Goal: Check status: Check status

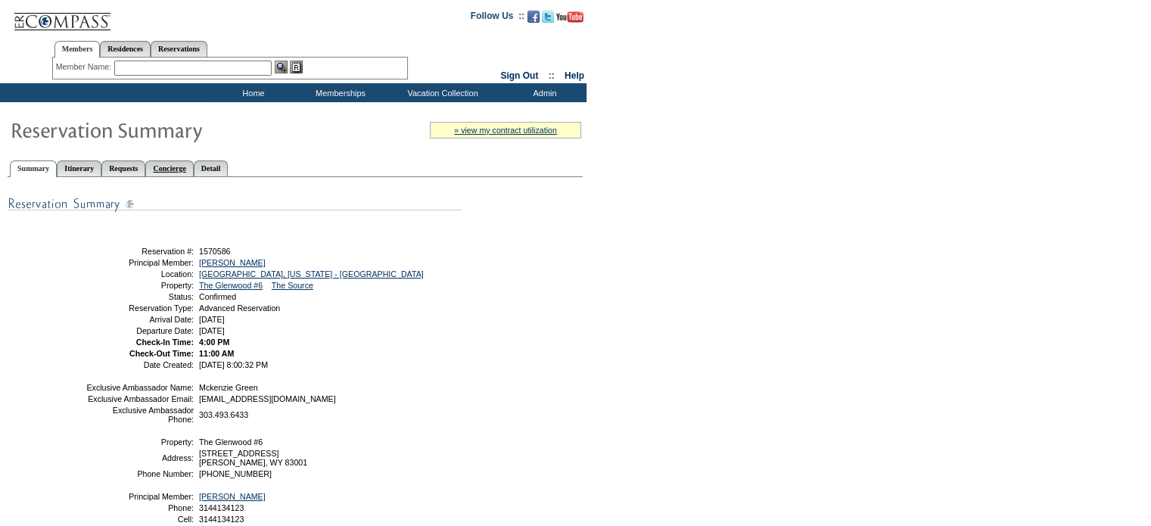
click at [193, 170] on link "Concierge" at bounding box center [169, 168] width 48 height 16
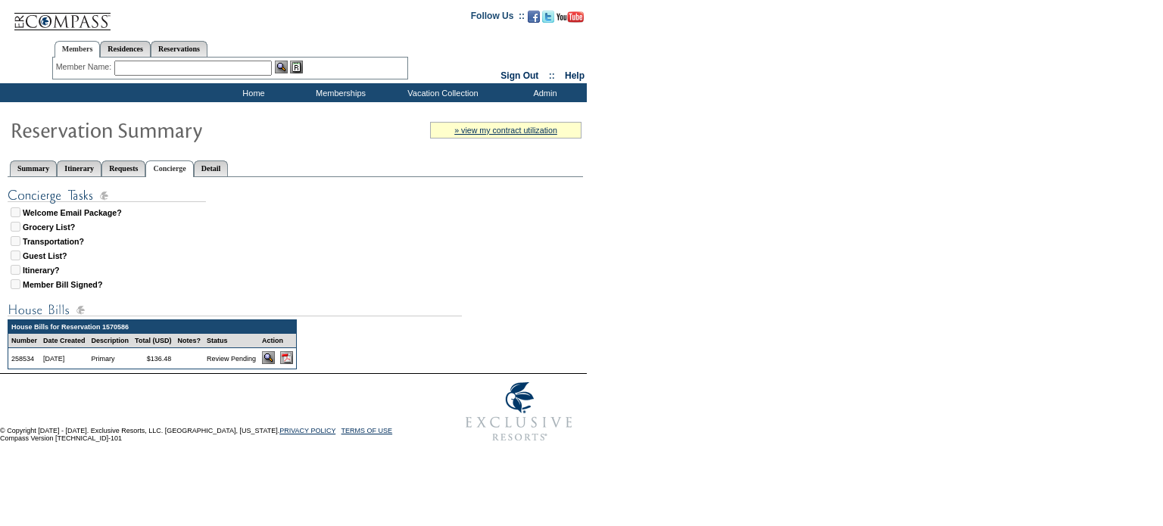
click at [293, 351] on img at bounding box center [286, 357] width 13 height 13
click at [204, 54] on link "Reservations" at bounding box center [179, 49] width 57 height 16
click at [164, 71] on input "text" at bounding box center [144, 68] width 67 height 15
type input "1578227"
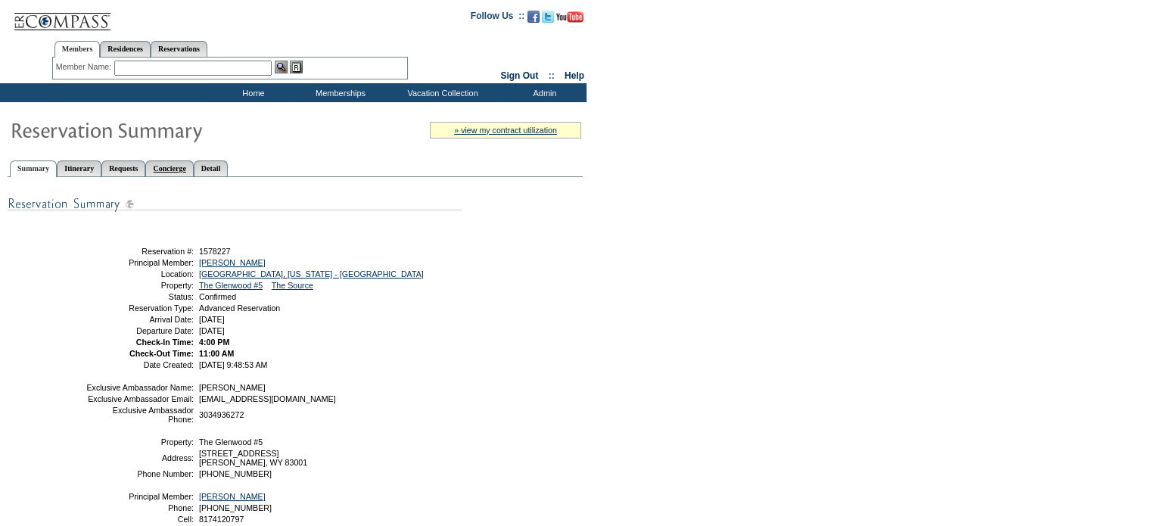
click at [193, 166] on link "Concierge" at bounding box center [169, 168] width 48 height 16
